Goal: Transaction & Acquisition: Purchase product/service

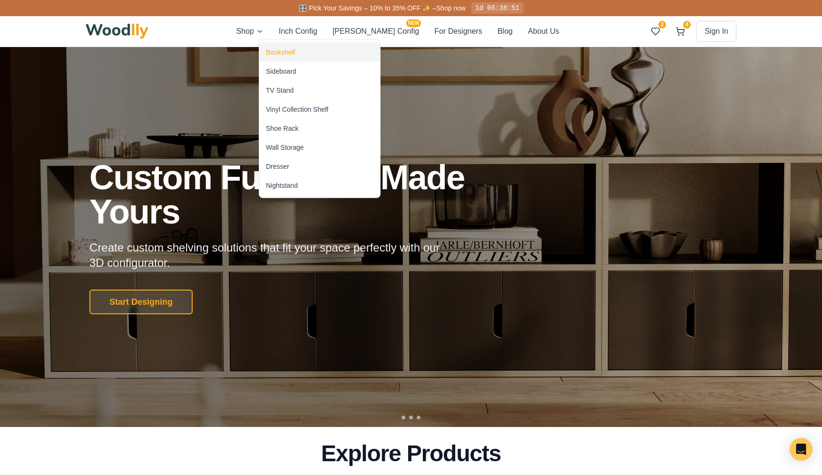
click at [282, 54] on div "Bookshelf" at bounding box center [280, 53] width 29 height 10
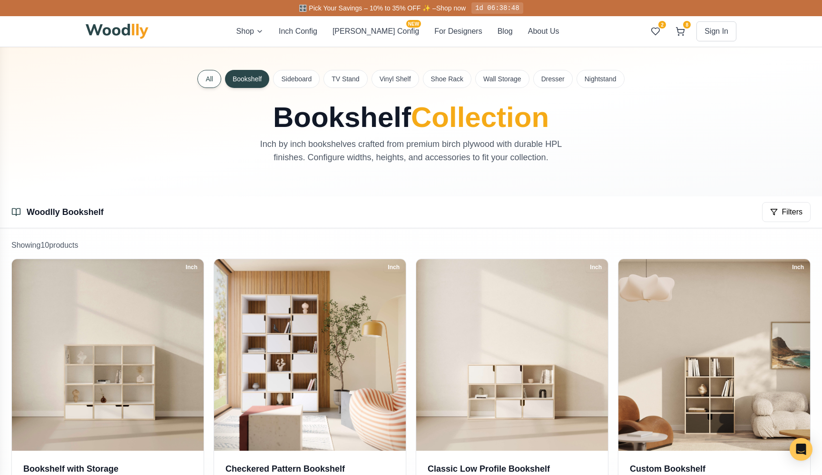
click at [214, 77] on button "All" at bounding box center [209, 79] width 24 height 18
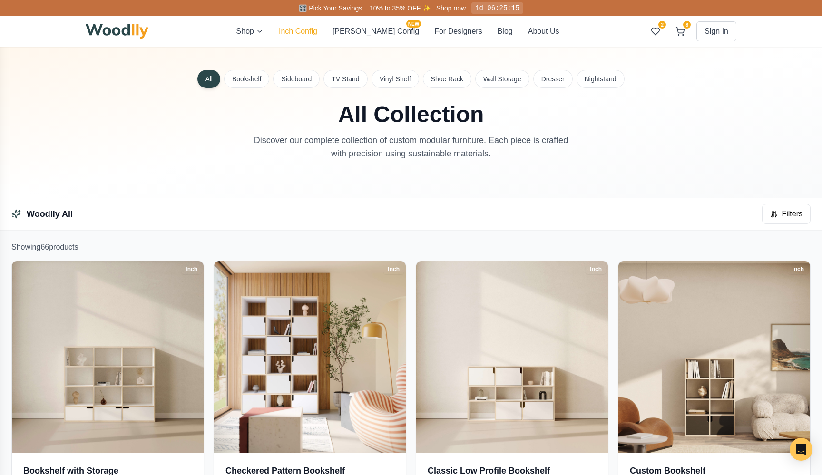
click at [317, 28] on button "Inch Config" at bounding box center [298, 31] width 39 height 11
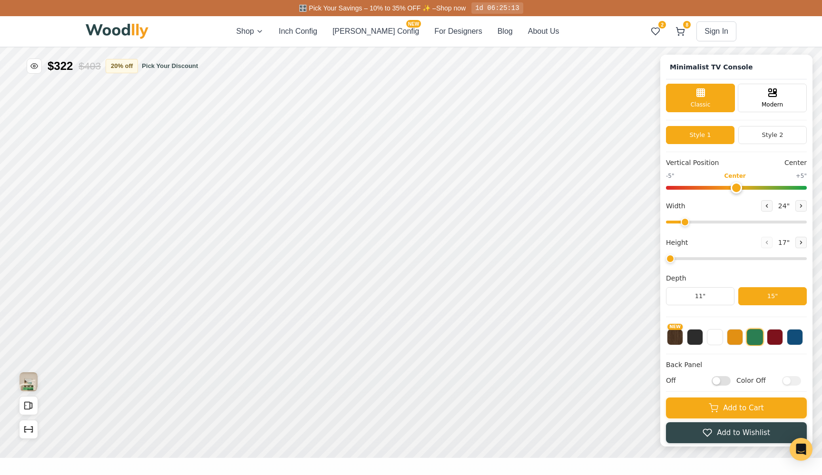
type input "63"
type input "2"
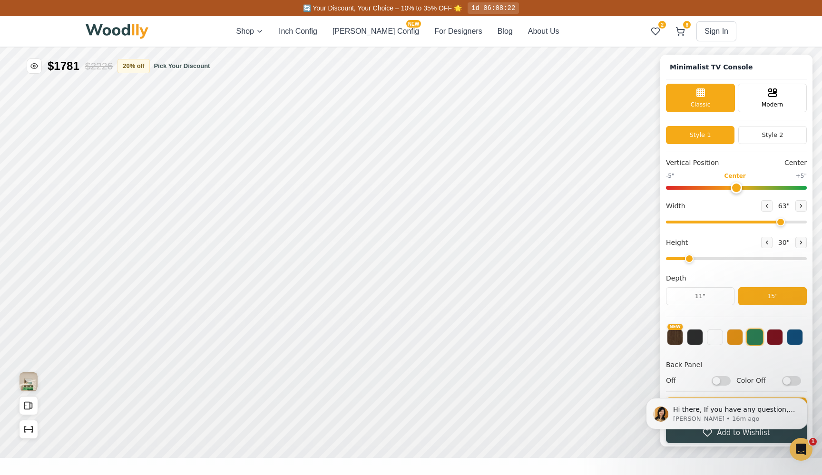
click at [224, 1] on div "🔄 Your Discount, Your Choice – 10% to 35% OFF 🌟 1d 06:08:22" at bounding box center [411, 8] width 666 height 16
